Goal: Navigation & Orientation: Find specific page/section

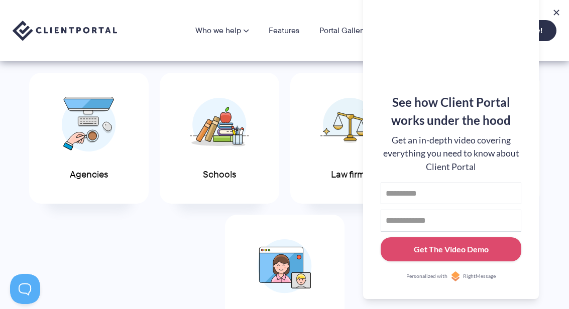
scroll to position [455, 0]
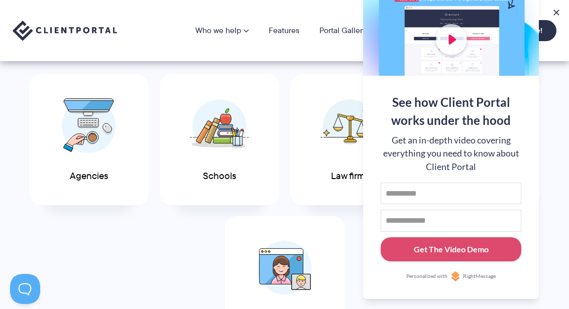
click at [558, 11] on button at bounding box center [557, 13] width 10 height 10
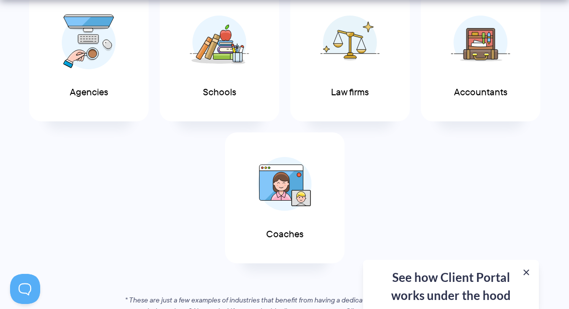
scroll to position [537, 0]
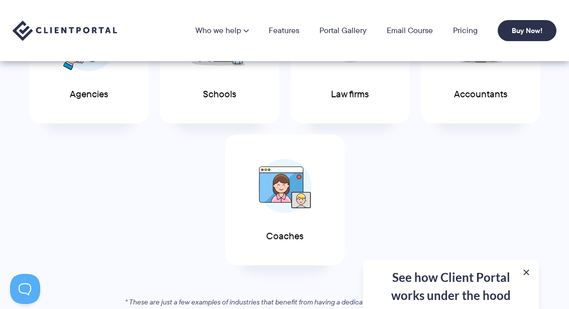
click at [528, 278] on button at bounding box center [527, 273] width 10 height 10
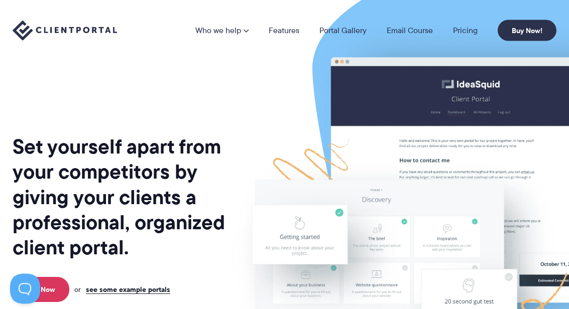
scroll to position [0, 0]
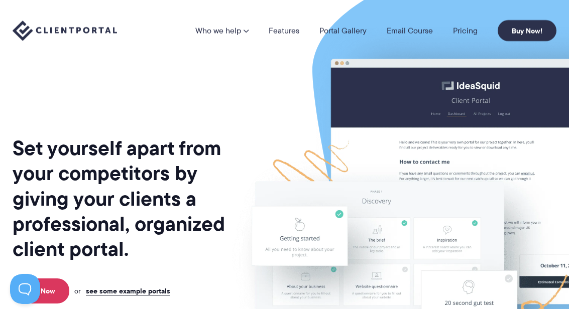
click at [467, 34] on link "Pricing" at bounding box center [465, 31] width 25 height 8
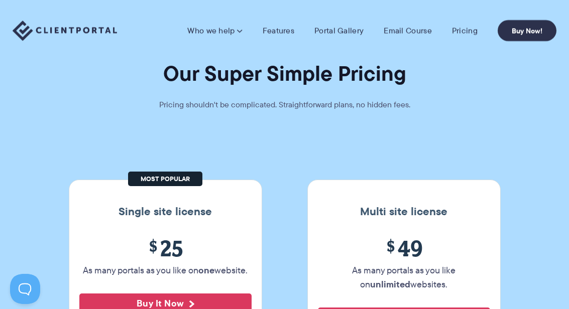
click at [278, 33] on link "Features" at bounding box center [279, 31] width 32 height 10
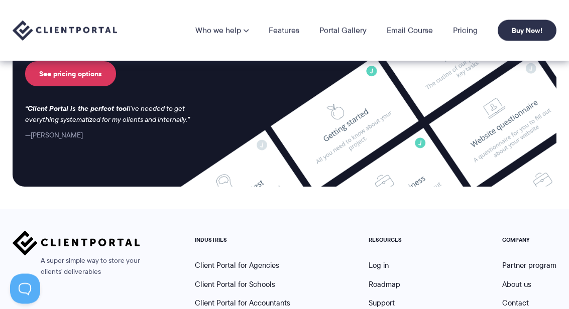
scroll to position [2615, 0]
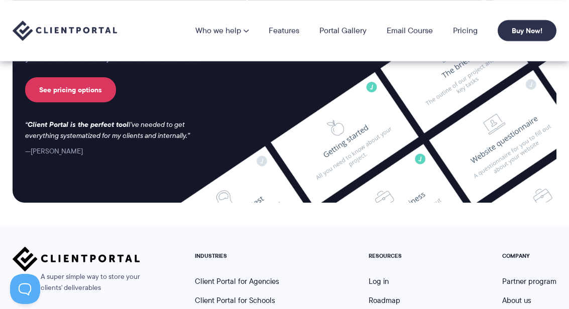
click at [348, 35] on link "Portal Gallery" at bounding box center [343, 31] width 47 height 8
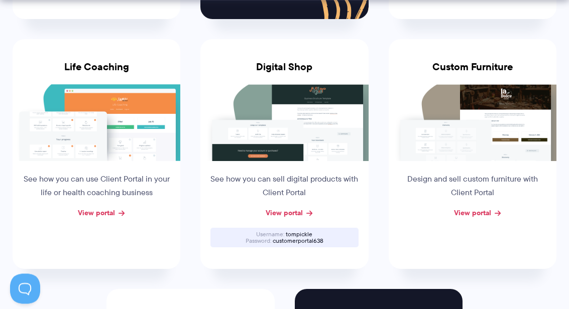
scroll to position [671, 0]
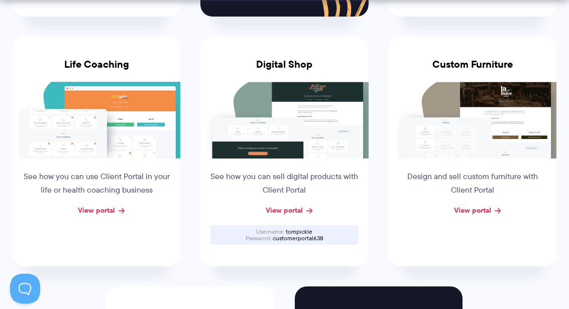
click at [474, 118] on img at bounding box center [473, 120] width 168 height 77
click at [483, 209] on link "View portal" at bounding box center [472, 210] width 37 height 11
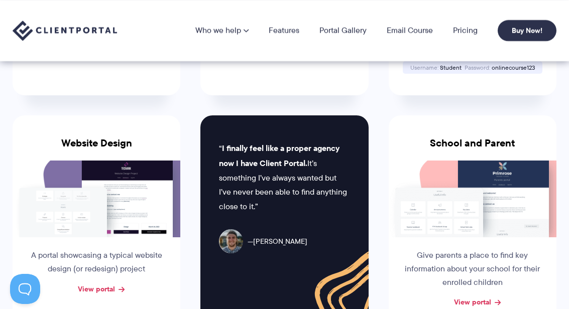
scroll to position [356, 0]
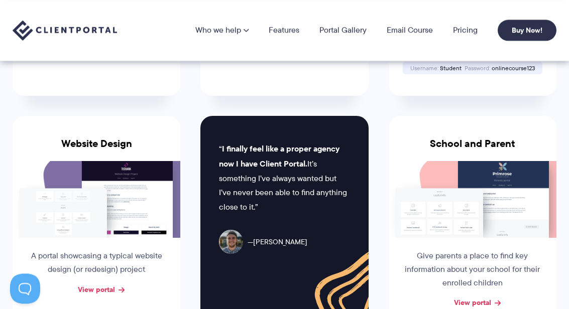
click at [90, 197] on img at bounding box center [97, 200] width 168 height 77
click at [107, 288] on link "View portal" at bounding box center [96, 289] width 37 height 11
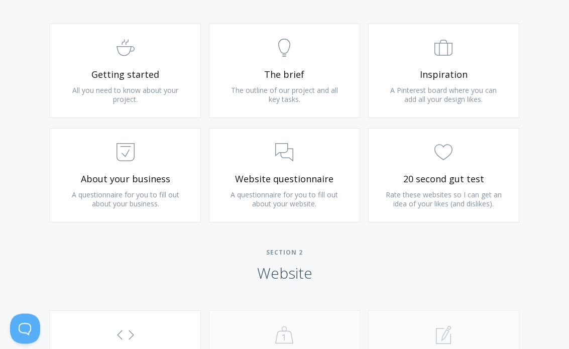
scroll to position [645, 0]
click at [449, 195] on span "Rate these websites so I can get an idea of your likes (and dislikes)." at bounding box center [444, 199] width 116 height 19
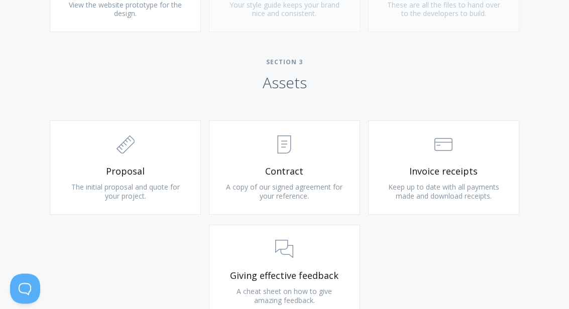
scroll to position [1017, 0]
click at [152, 160] on link ".st0{fill:none;stroke:#000000;stroke-width:2;stroke-miterlimit:10;} 2. Design -…" at bounding box center [125, 168] width 151 height 94
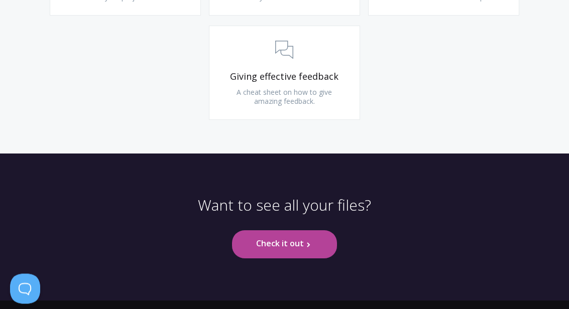
scroll to position [1228, 0]
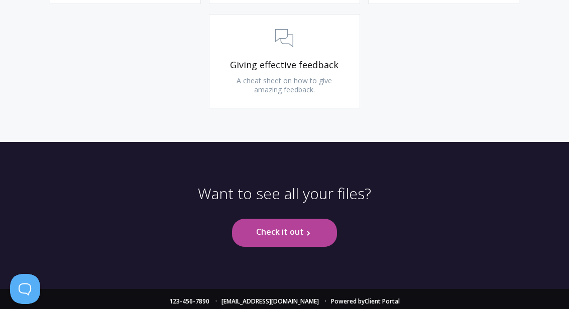
click at [312, 230] on link "Check it out .st0{fill:none;stroke:#000000;stroke-width:2;stroke-miterlimit:10;…" at bounding box center [284, 233] width 105 height 28
